Goal: Transaction & Acquisition: Purchase product/service

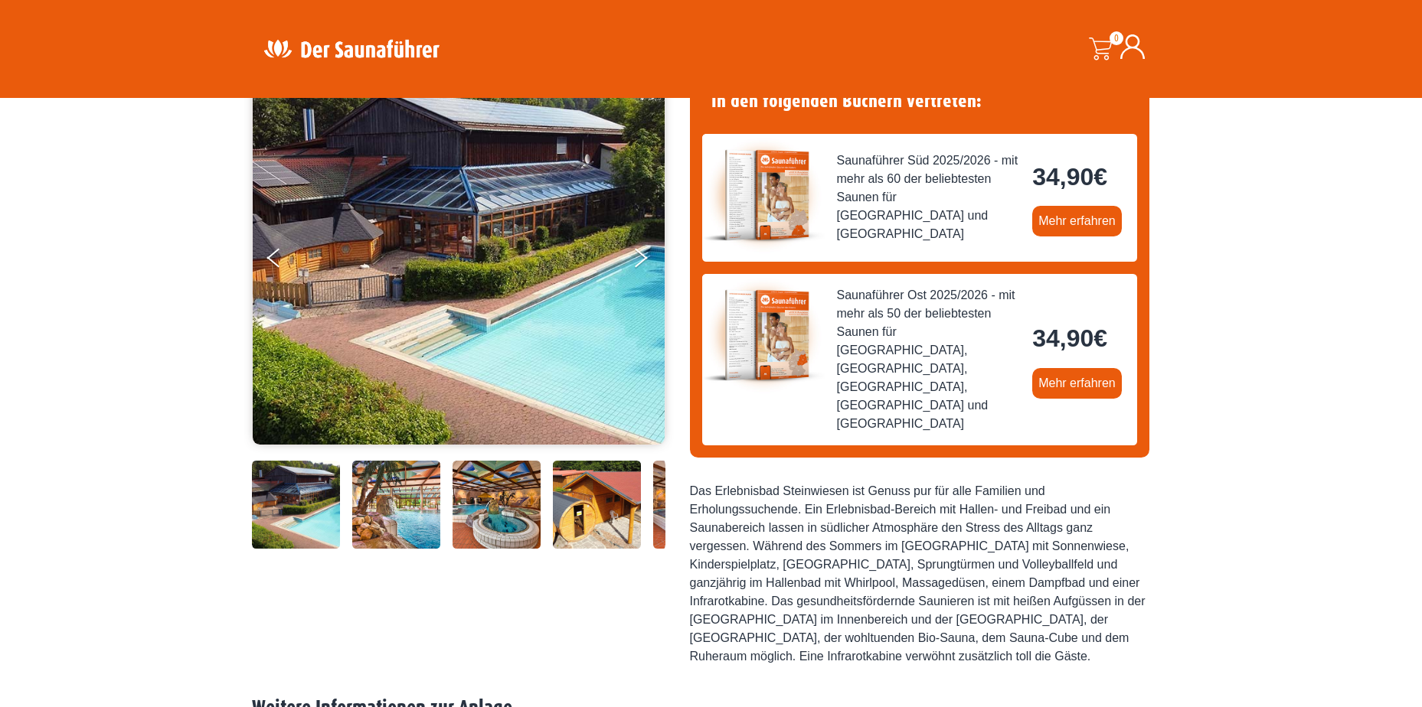
scroll to position [153, 0]
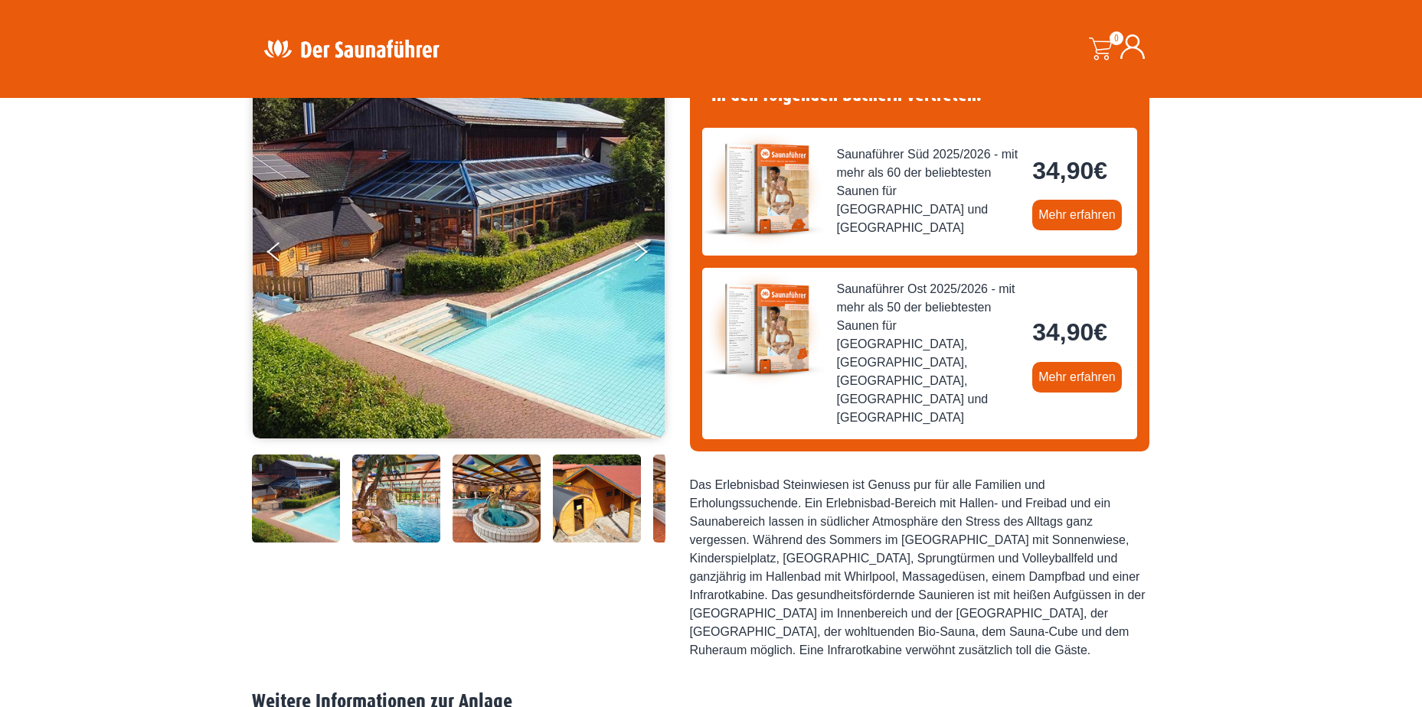
click at [612, 489] on img at bounding box center [597, 499] width 88 height 88
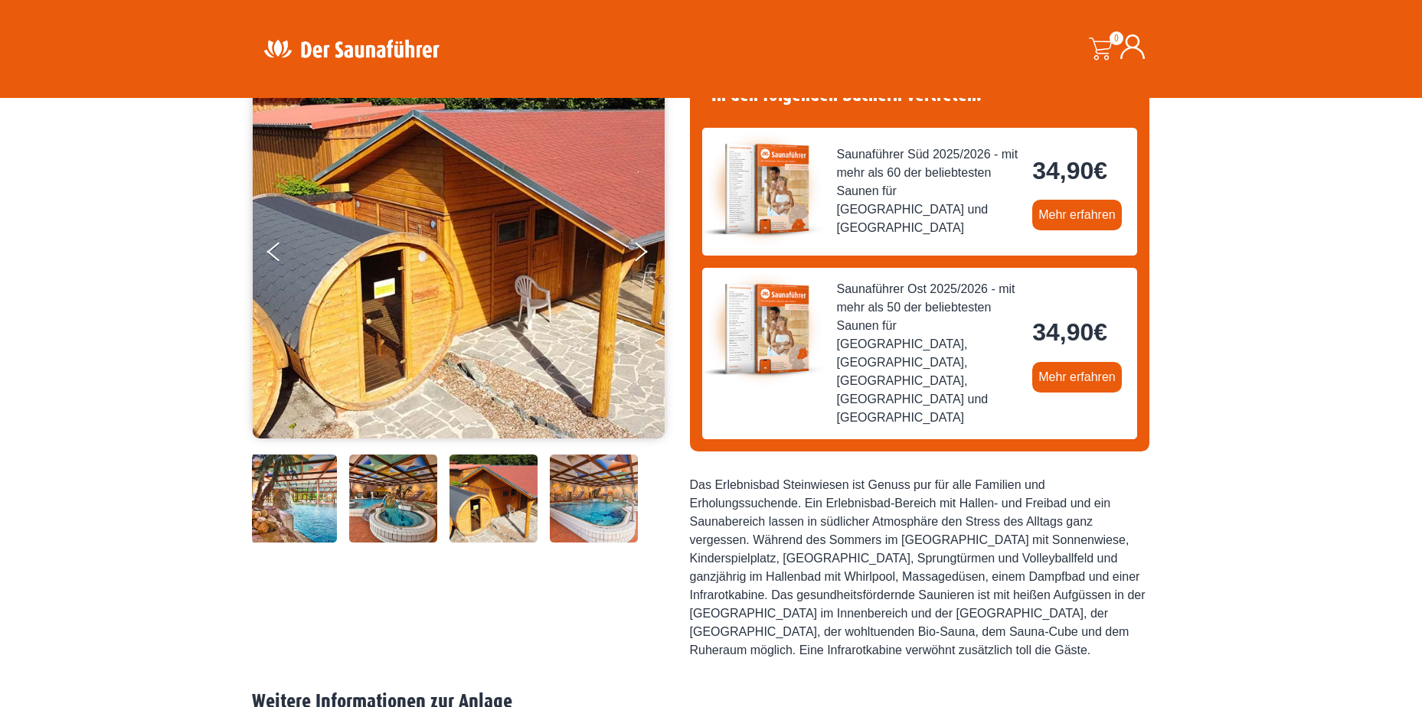
click at [578, 502] on img at bounding box center [594, 499] width 88 height 88
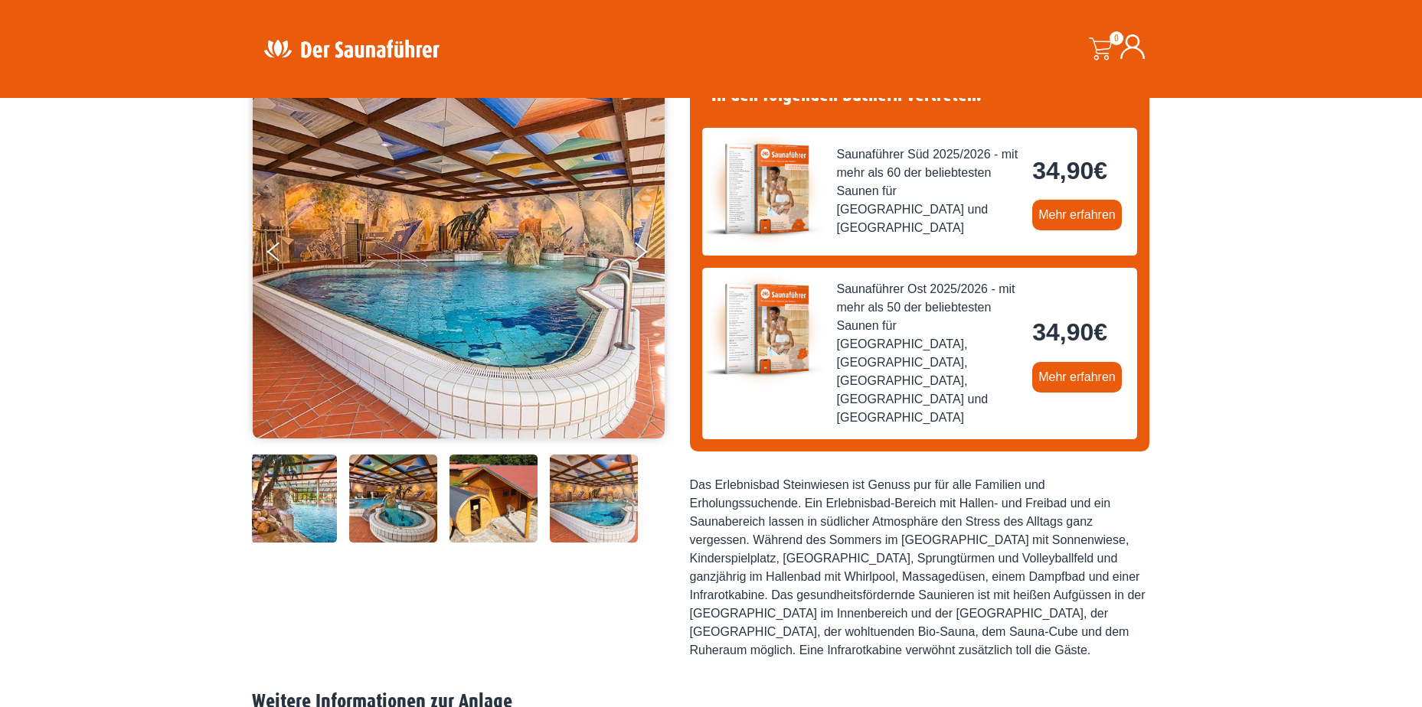
click at [578, 502] on img at bounding box center [594, 499] width 88 height 88
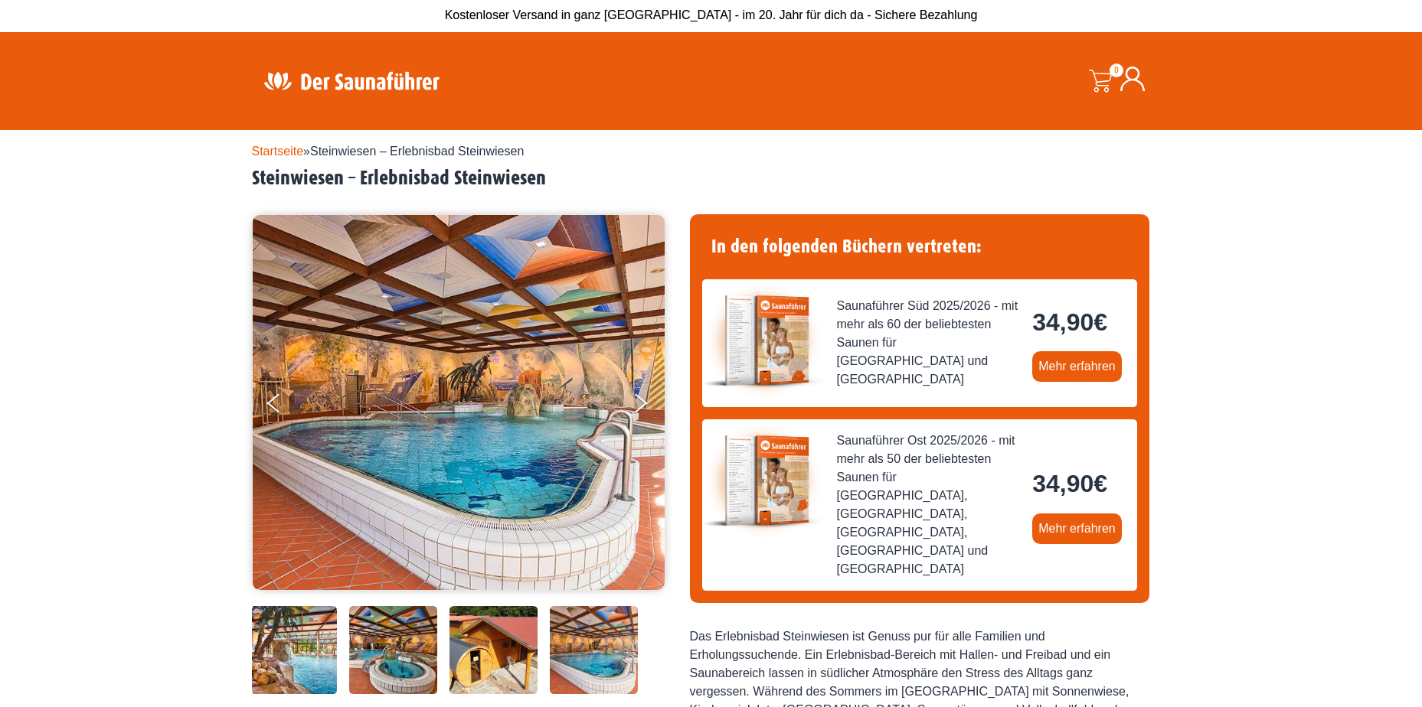
scroll to position [0, 0]
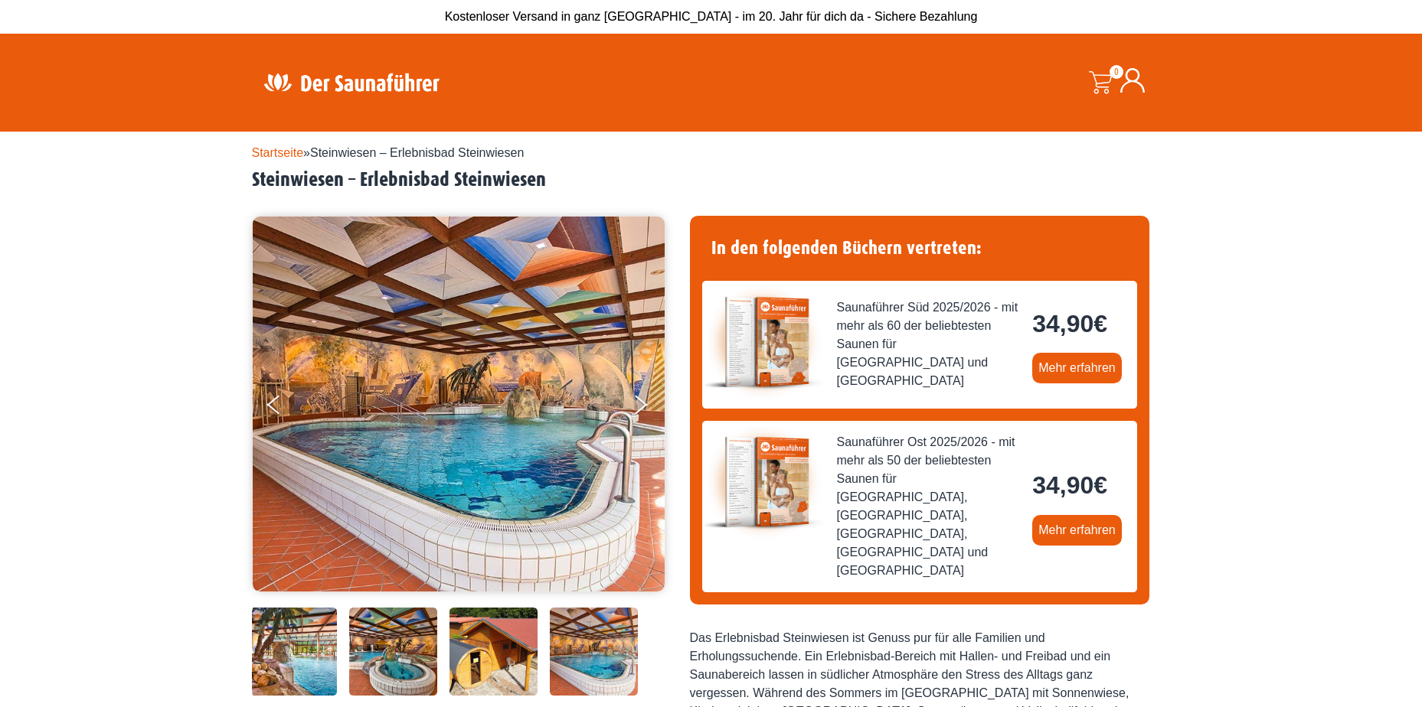
click at [365, 80] on img at bounding box center [351, 82] width 199 height 30
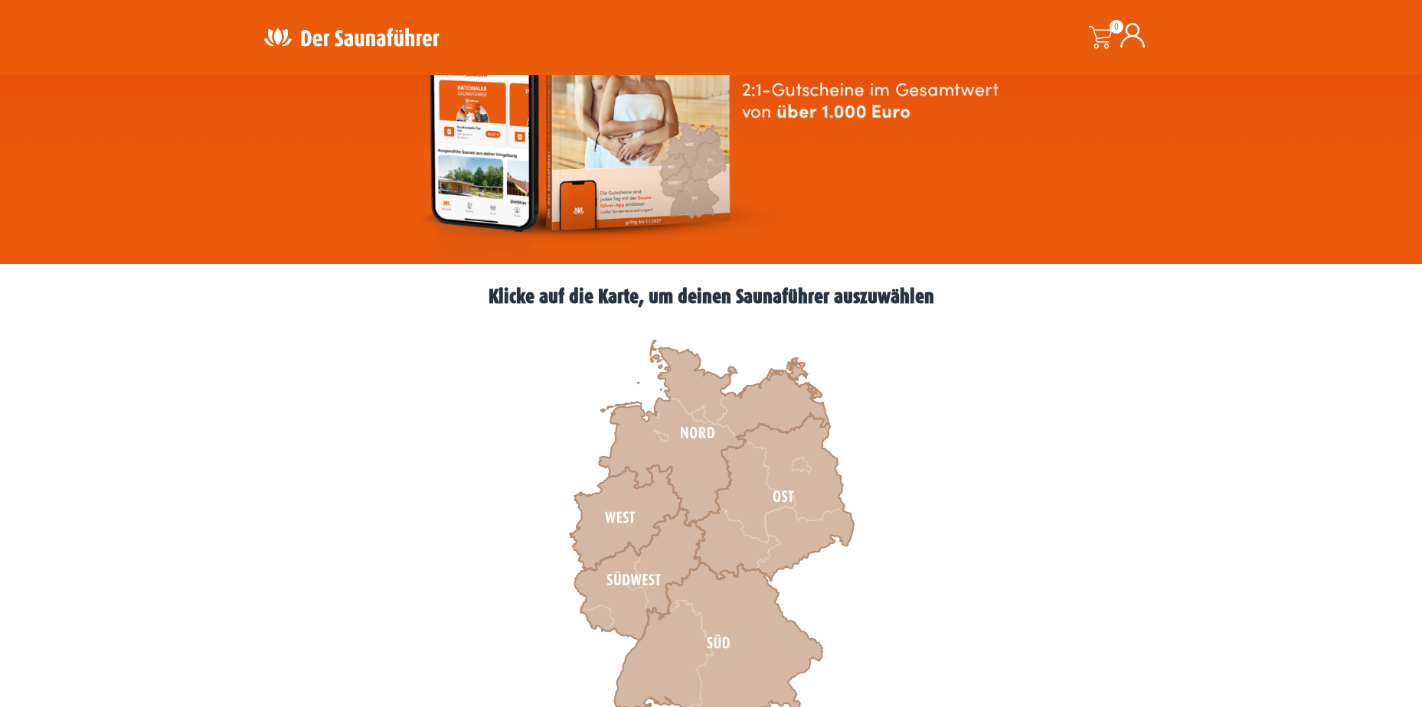
scroll to position [230, 0]
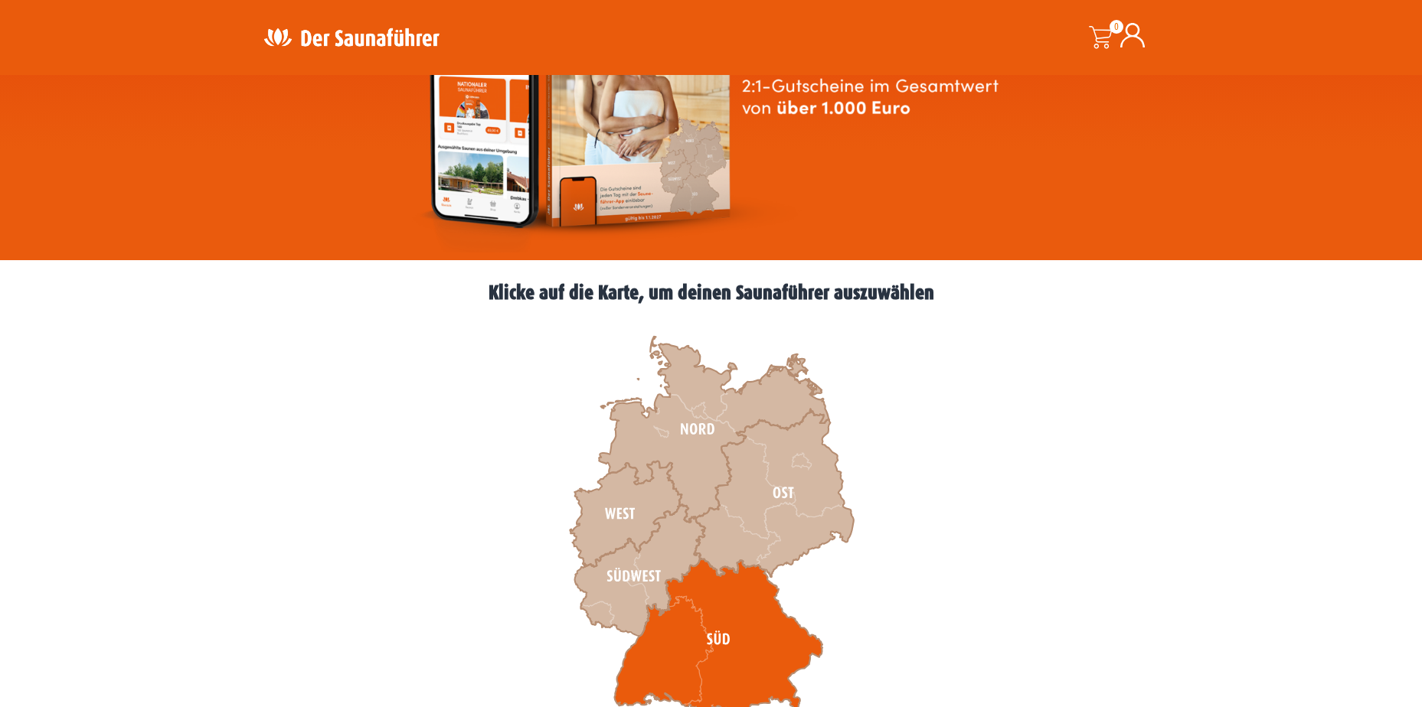
click at [775, 629] on icon at bounding box center [718, 640] width 208 height 162
